Goal: Navigation & Orientation: Find specific page/section

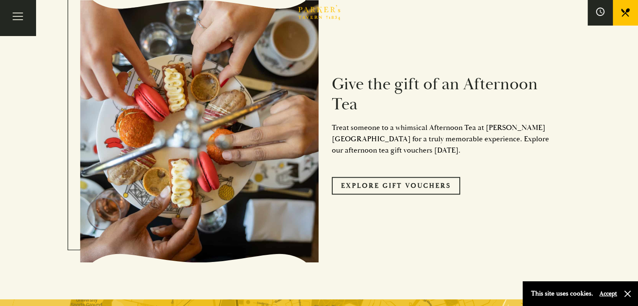
scroll to position [755, 0]
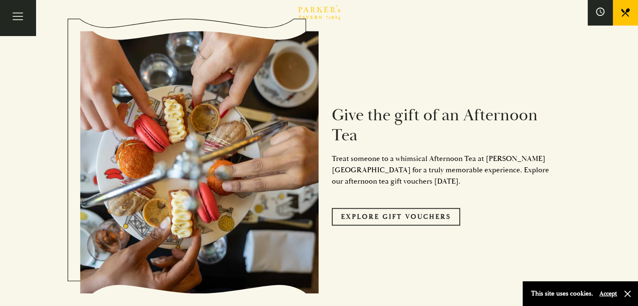
click at [0, 0] on link "All That Jazz" at bounding box center [0, 0] width 0 height 0
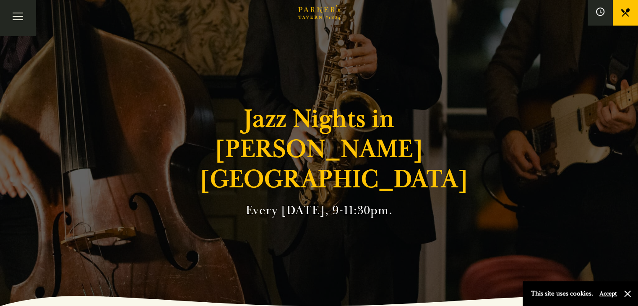
click at [0, 0] on link "Restaurant" at bounding box center [0, 0] width 0 height 0
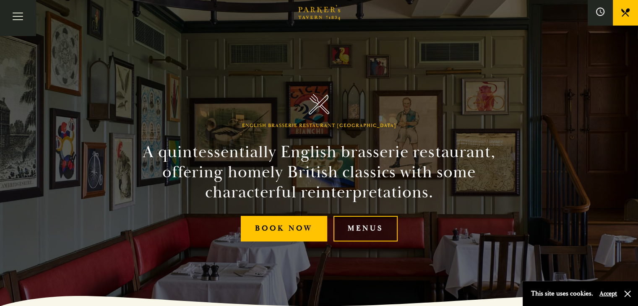
click at [381, 232] on link "Menus" at bounding box center [365, 229] width 64 height 26
